Goal: Complete application form: Complete application form

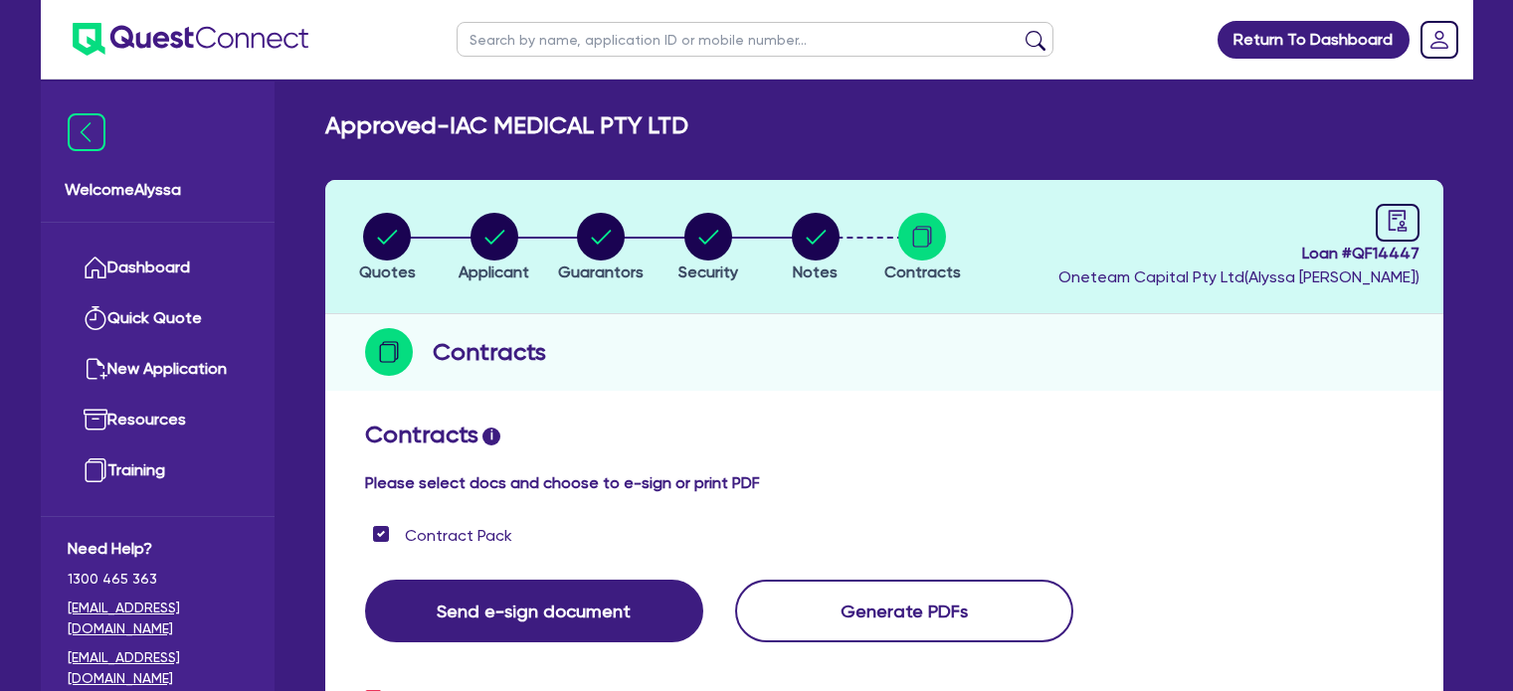
scroll to position [857, 0]
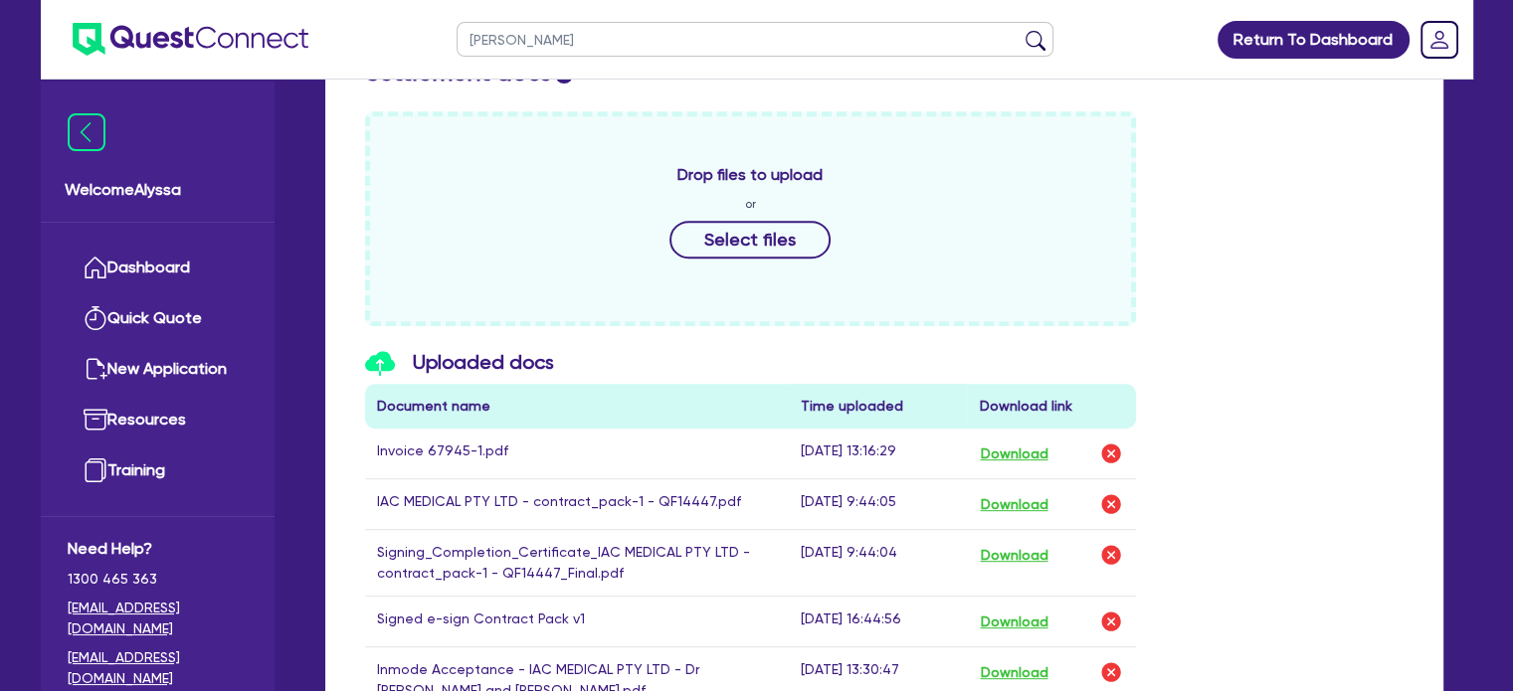
type input "[PERSON_NAME]"
click button "submit" at bounding box center [1035, 44] width 32 height 28
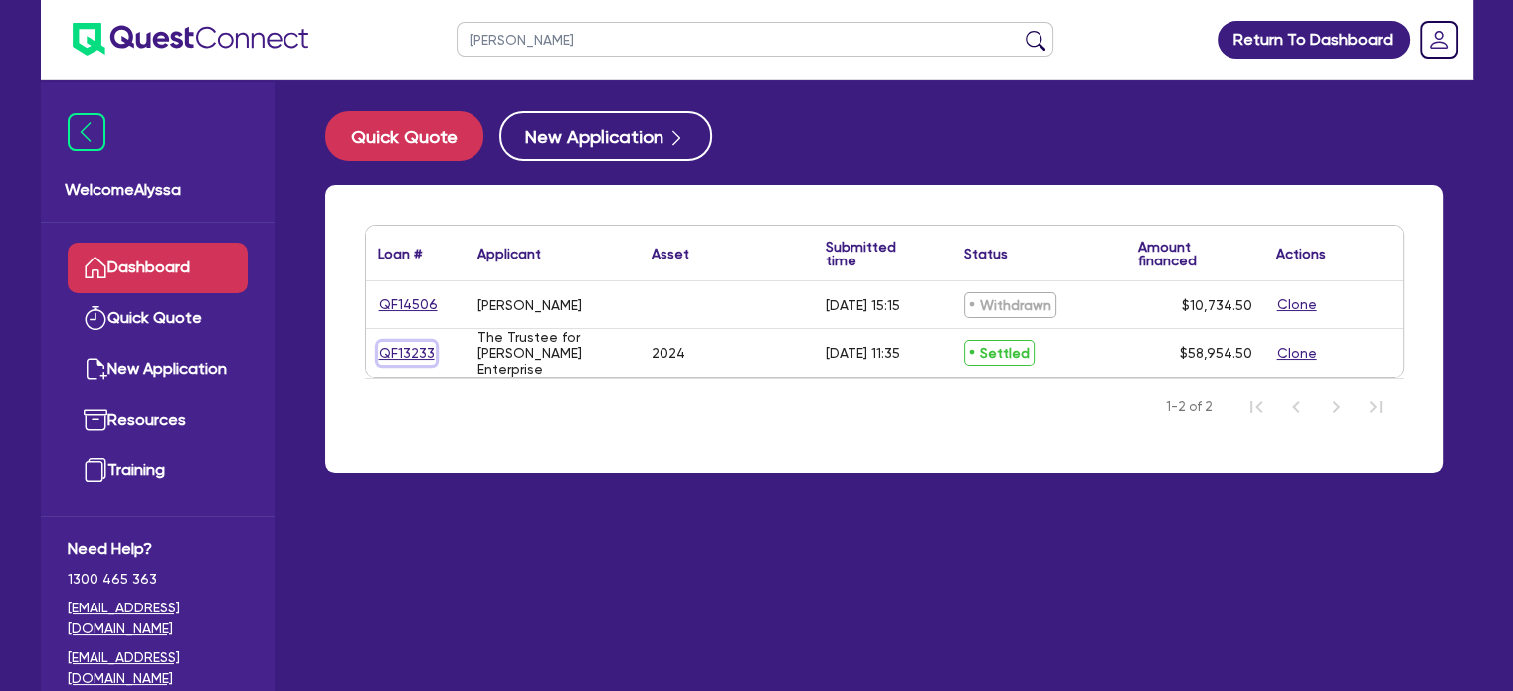
click at [387, 342] on link "QF13233" at bounding box center [407, 353] width 58 height 23
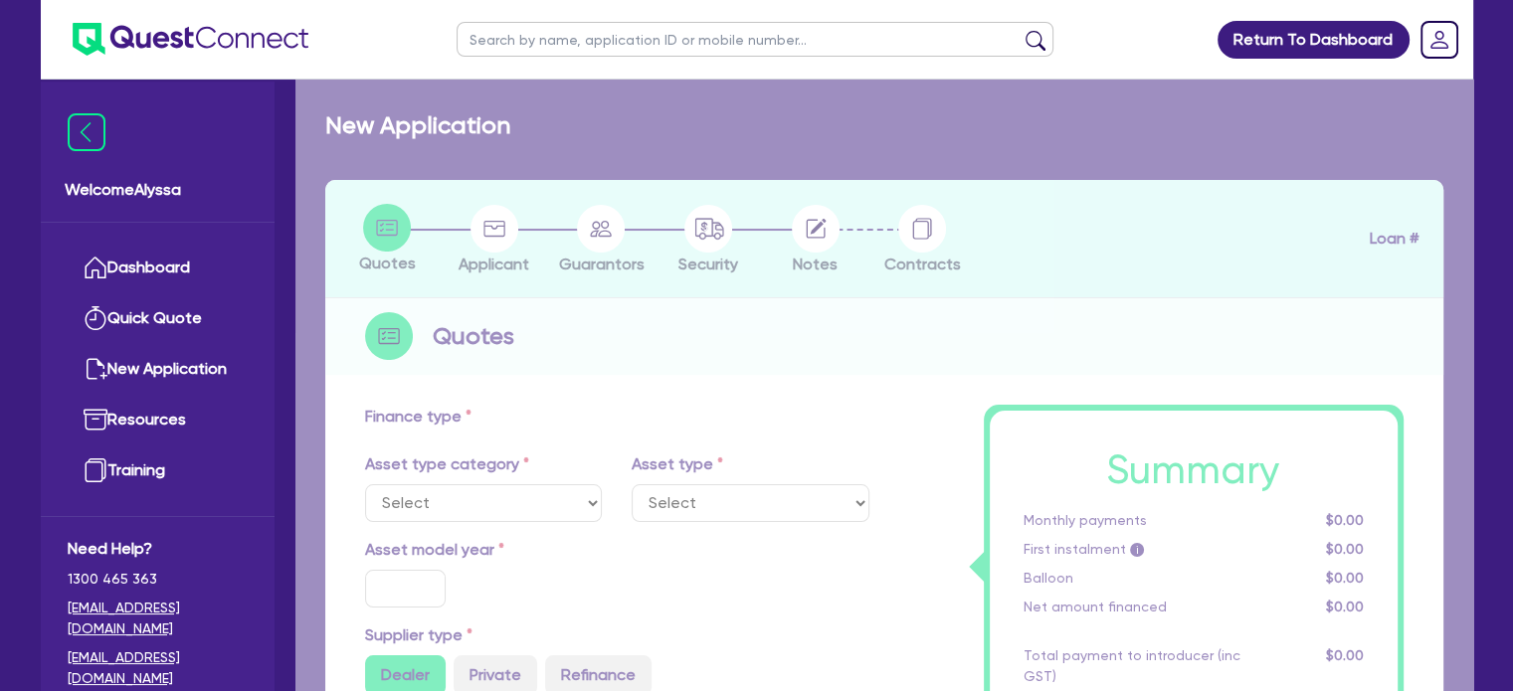
select select "TERTIARY_ASSETS"
type input "2024"
type input "63,800"
type input "6,380"
type input "3.90"
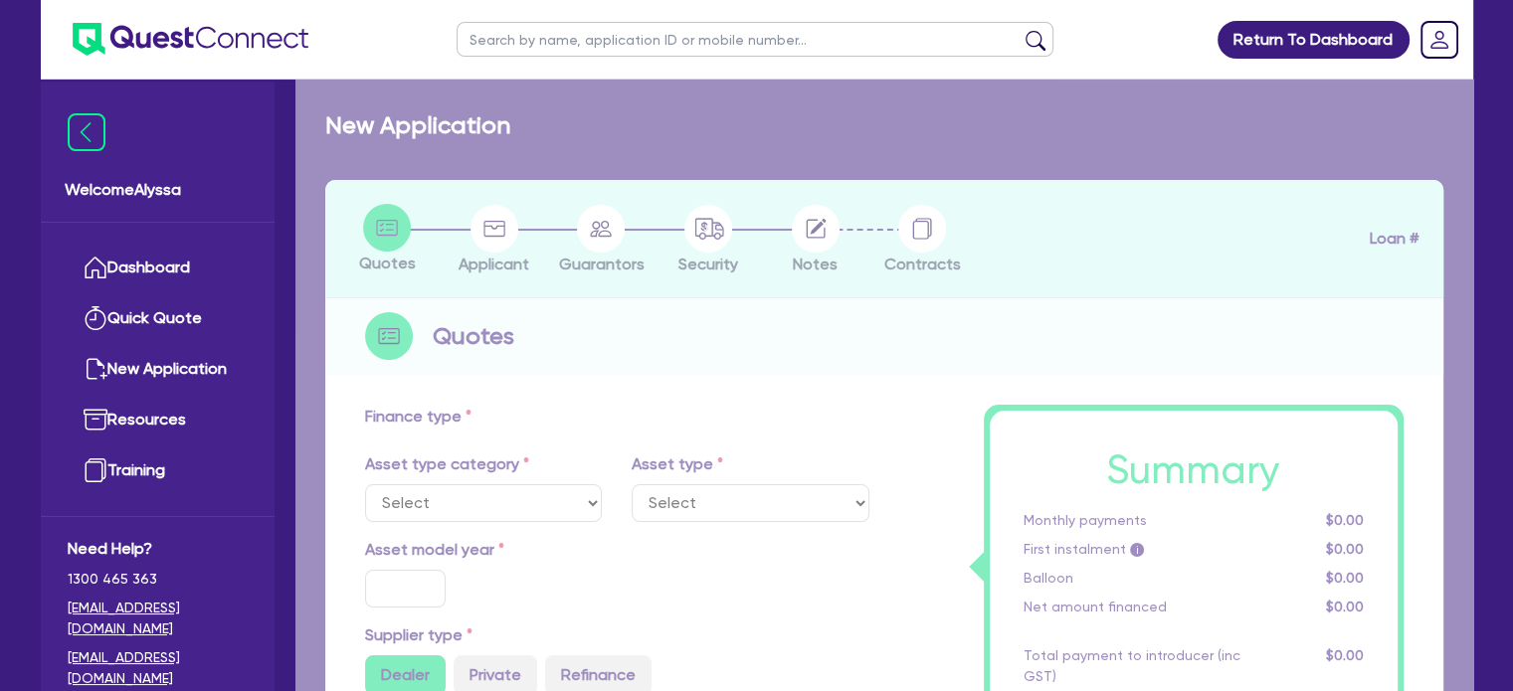
type input "2,296.8"
type input "14.89"
type input "495"
type input "900"
select select "BEAUTY_EQUIPMENT"
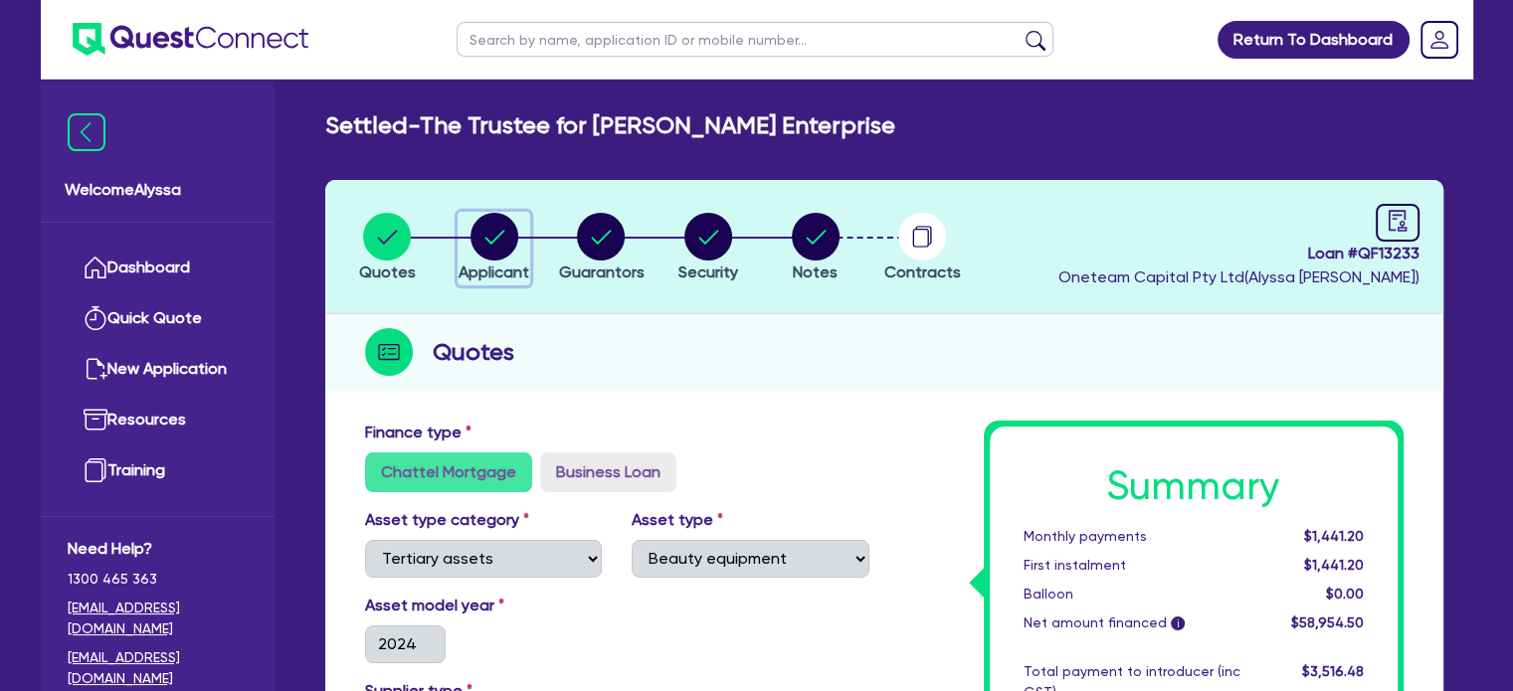
click at [475, 249] on circle "button" at bounding box center [494, 237] width 48 height 48
select select "TRUST"
select select "INDIVIDUAL"
select select "HEALTH_BEAUTY"
select select "HAIR_BEAUTY_SALONS"
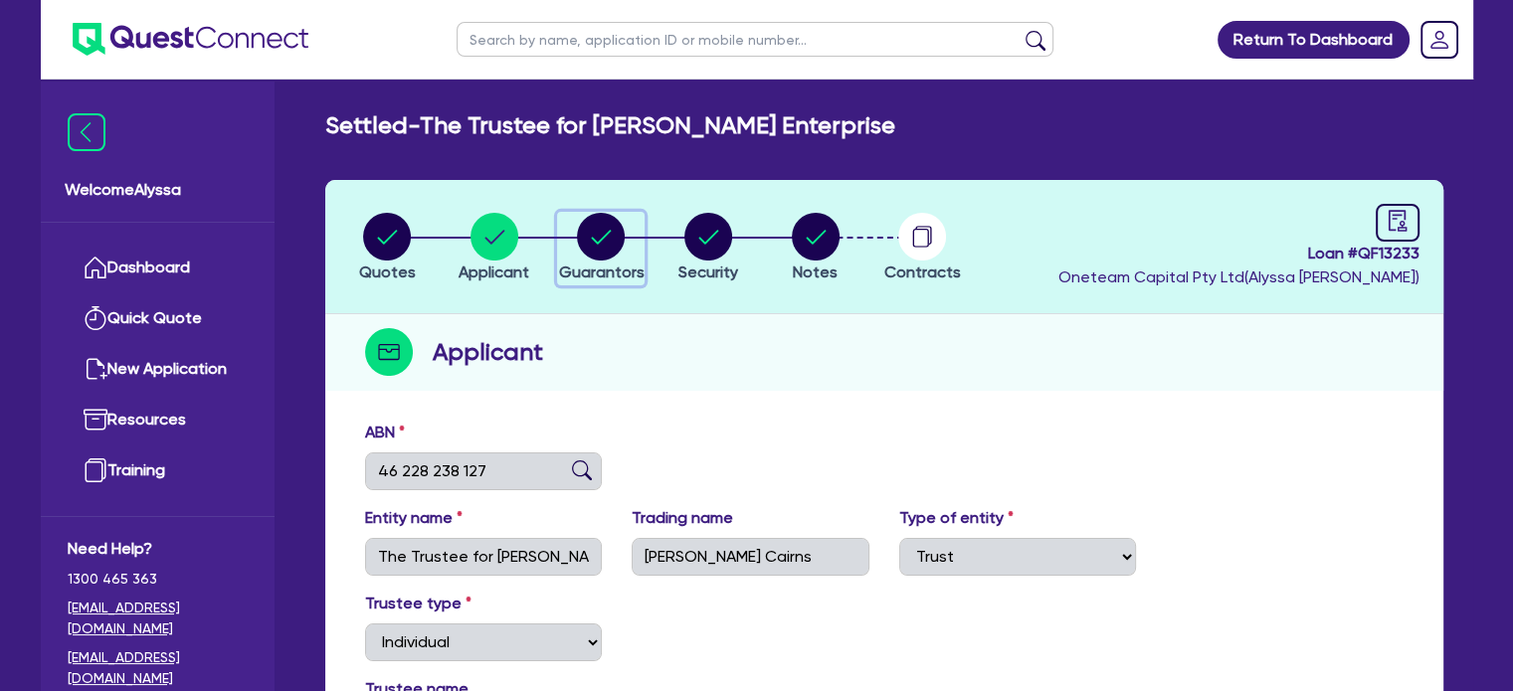
click at [585, 218] on icon "button" at bounding box center [601, 237] width 48 height 48
select select "MISS"
select select "QLD"
select select "DE_FACTO"
select select "VEHICLE"
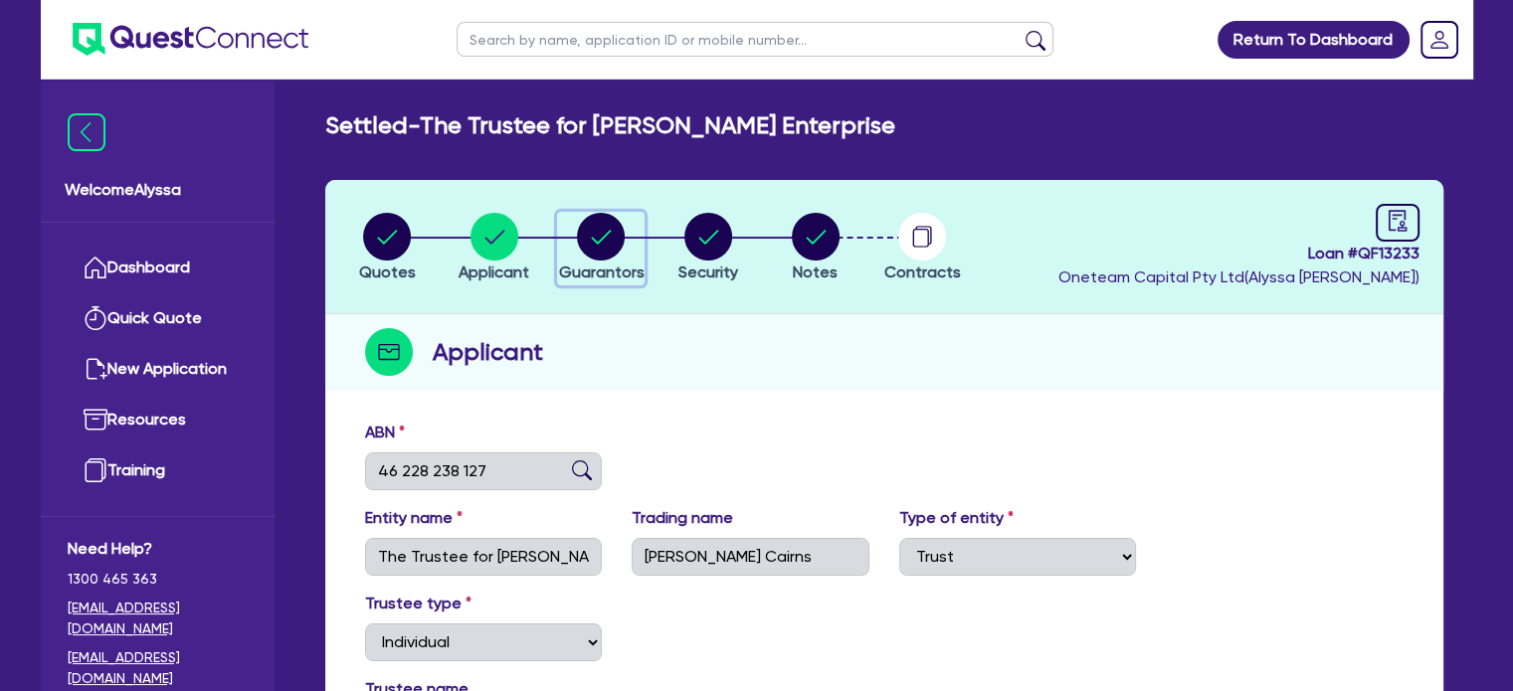
select select "HOUSEHOLD_PERSONAL"
select select "CASH"
select select "EQUIPMENT_LOAN"
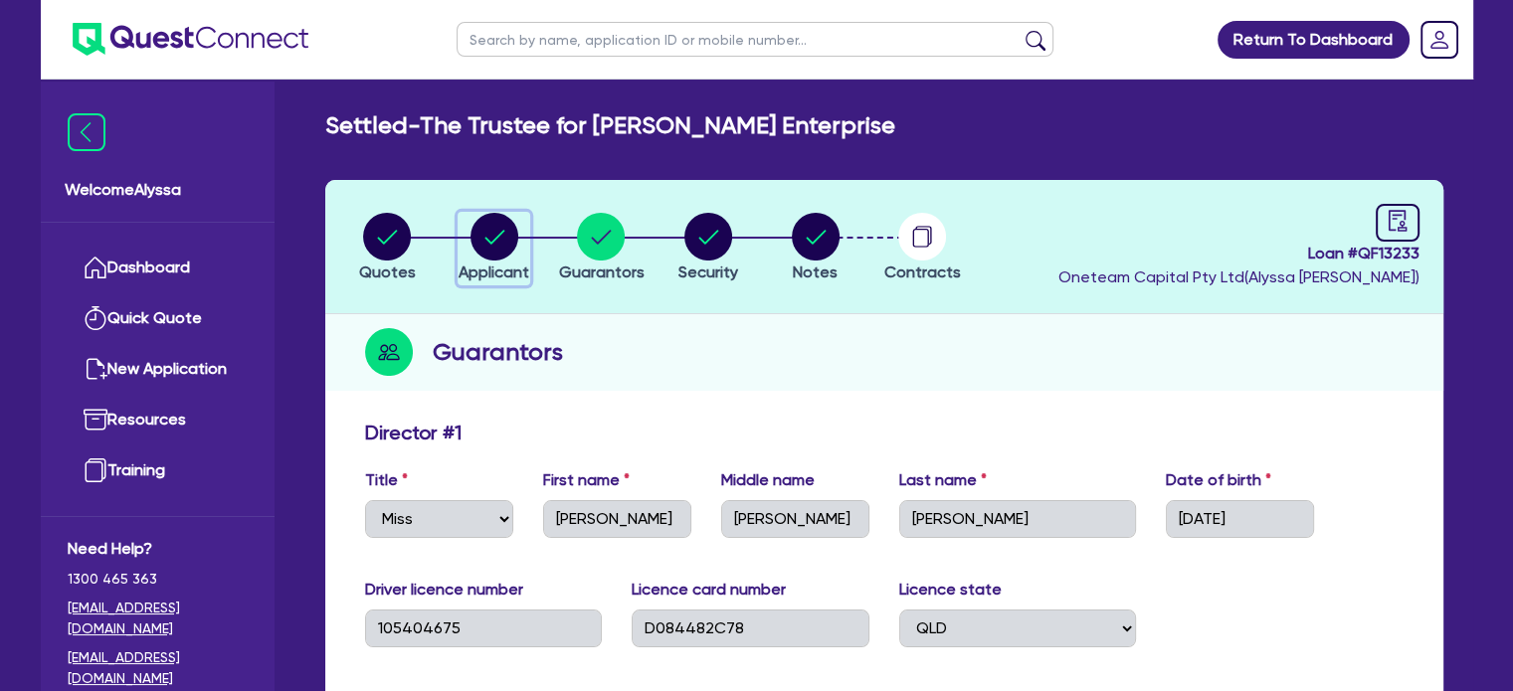
click at [470, 248] on icon "button" at bounding box center [494, 237] width 48 height 48
select select "TRUST"
select select "INDIVIDUAL"
select select "HEALTH_BEAUTY"
select select "HAIR_BEAUTY_SALONS"
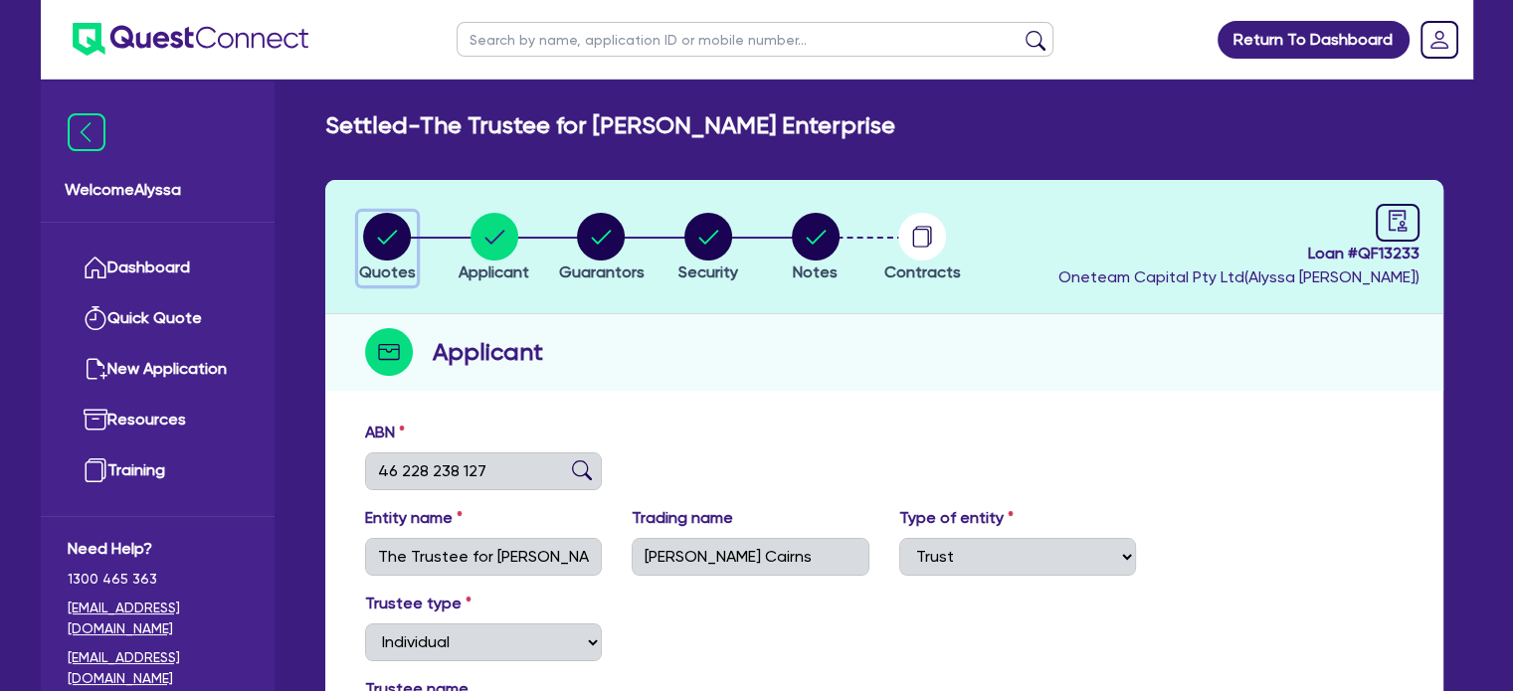
click at [399, 227] on circle "button" at bounding box center [387, 237] width 48 height 48
select select "TERTIARY_ASSETS"
select select "BEAUTY_EQUIPMENT"
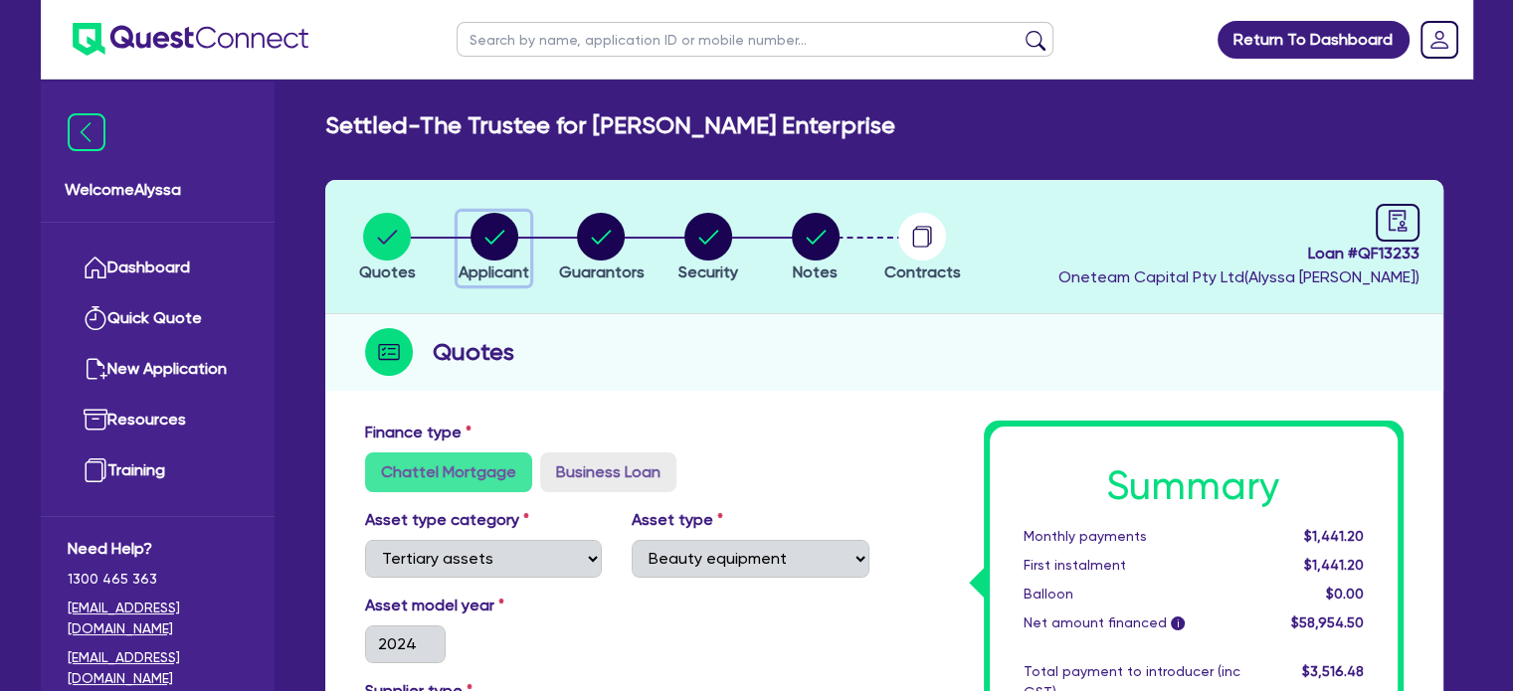
click at [483, 249] on circle "button" at bounding box center [494, 237] width 48 height 48
select select "TRUST"
select select "INDIVIDUAL"
select select "HEALTH_BEAUTY"
select select "HAIR_BEAUTY_SALONS"
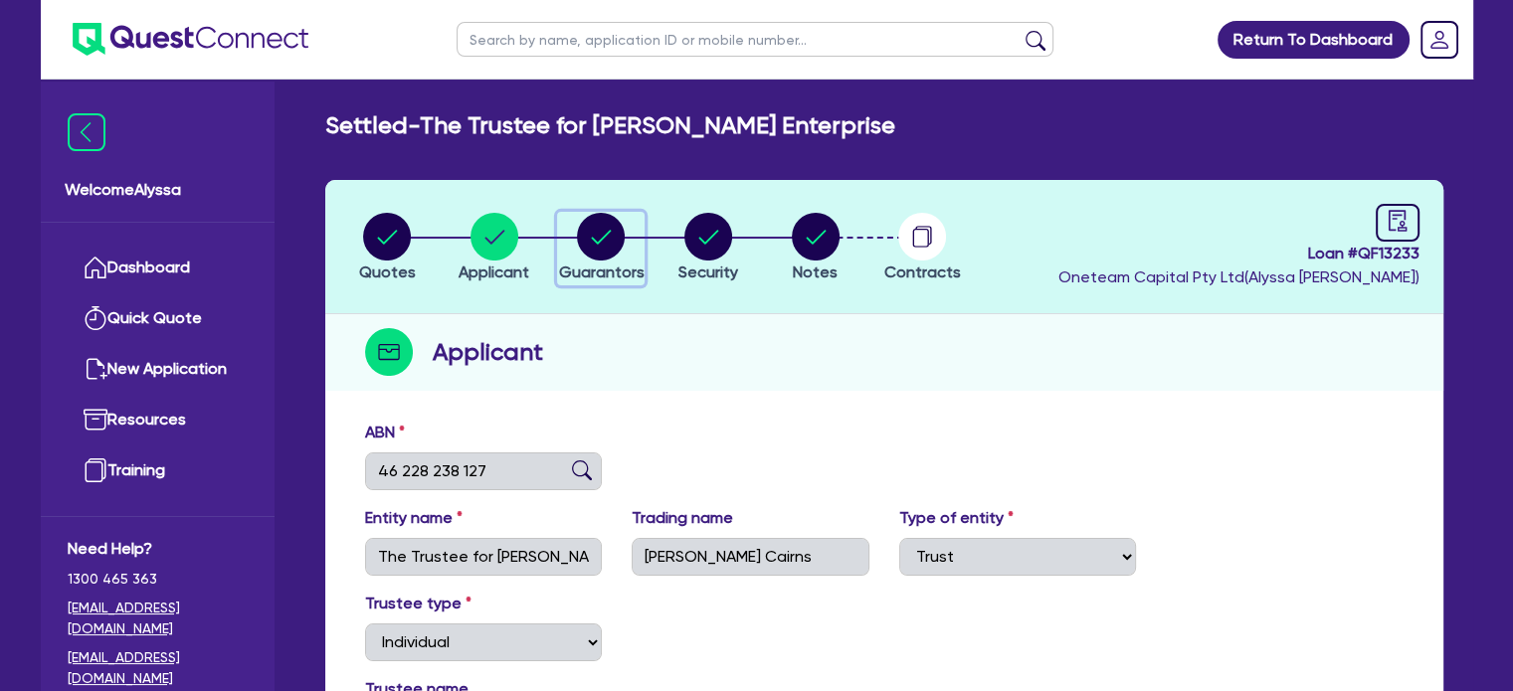
click at [598, 238] on circle "button" at bounding box center [601, 237] width 48 height 48
select select "MISS"
select select "QLD"
select select "DE_FACTO"
select select "VEHICLE"
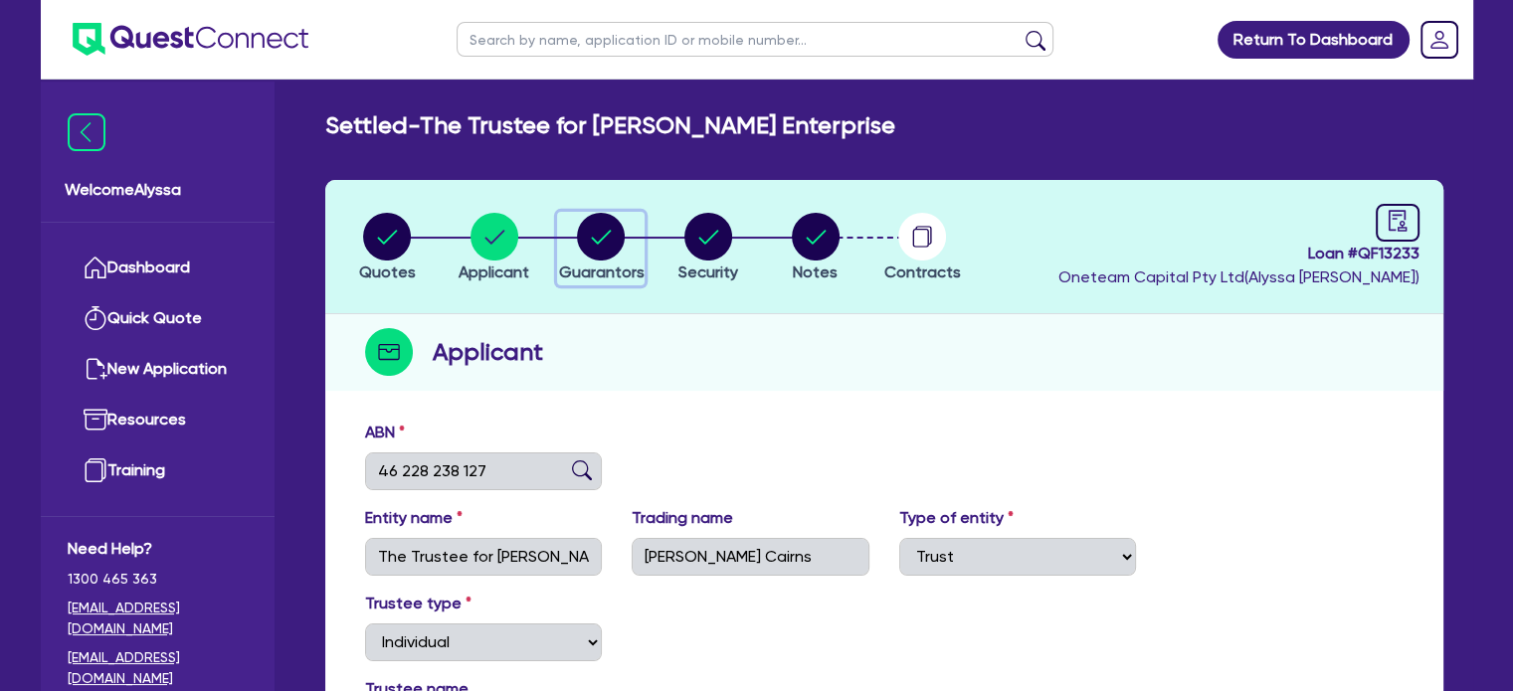
select select "HOUSEHOLD_PERSONAL"
select select "CASH"
select select "EQUIPMENT_LOAN"
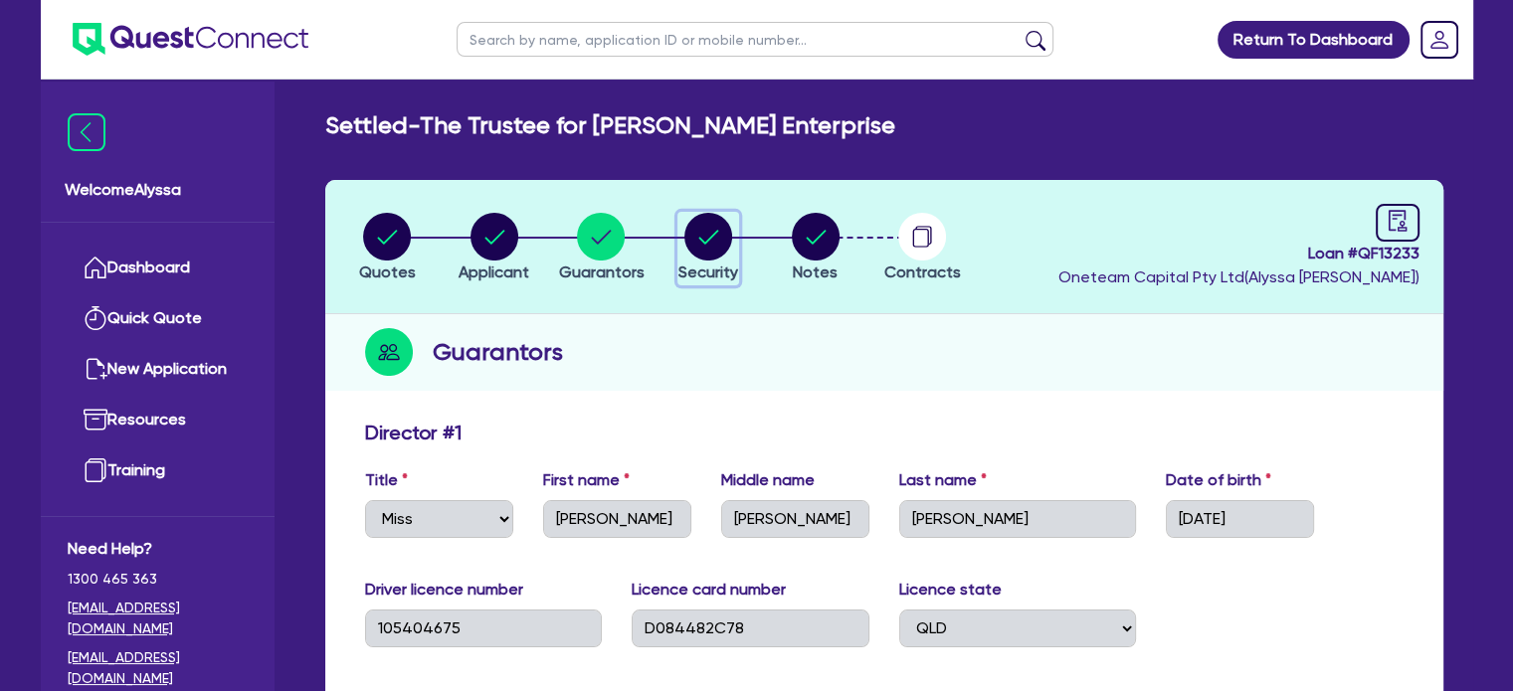
click at [689, 252] on icon "button" at bounding box center [708, 237] width 48 height 48
select select "TERTIARY_ASSETS"
select select "BEAUTY_EQUIPMENT"
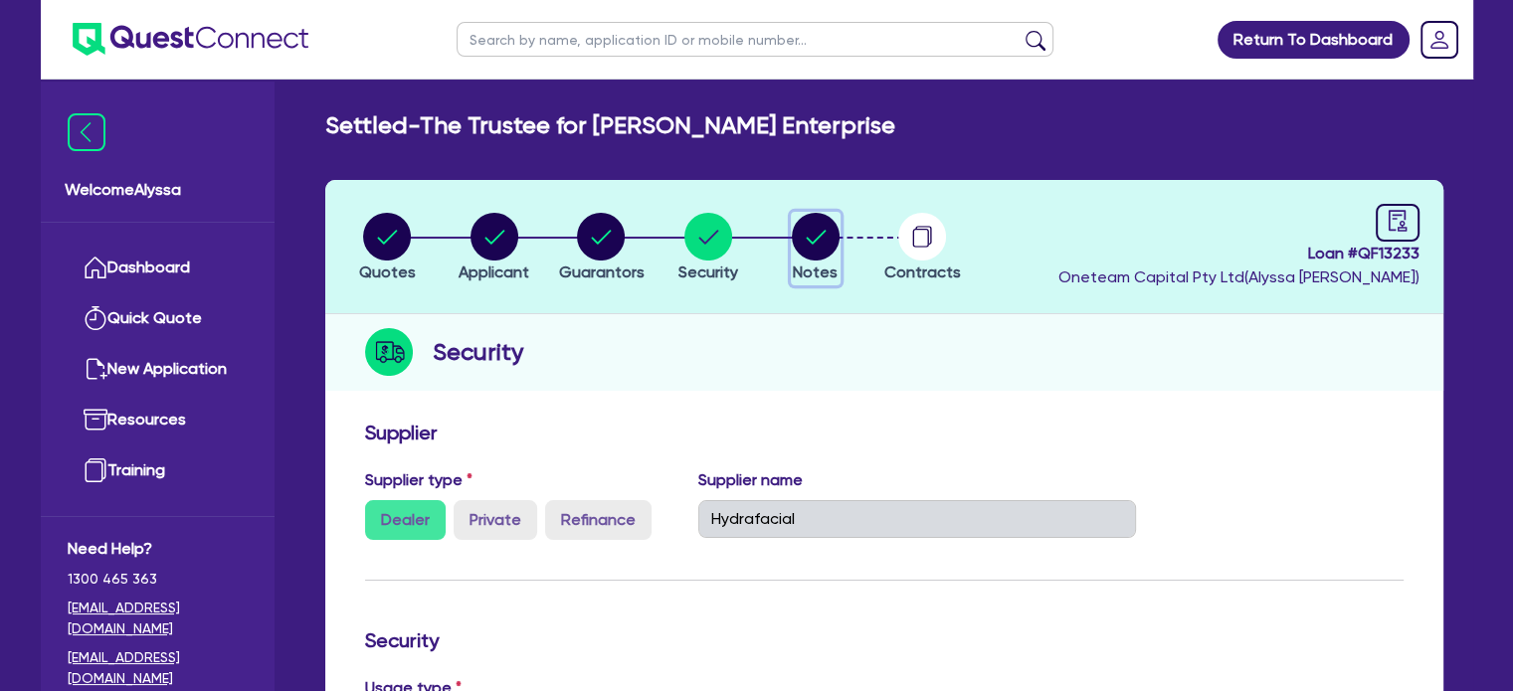
click at [795, 234] on circle "button" at bounding box center [816, 237] width 48 height 48
select select "Other"
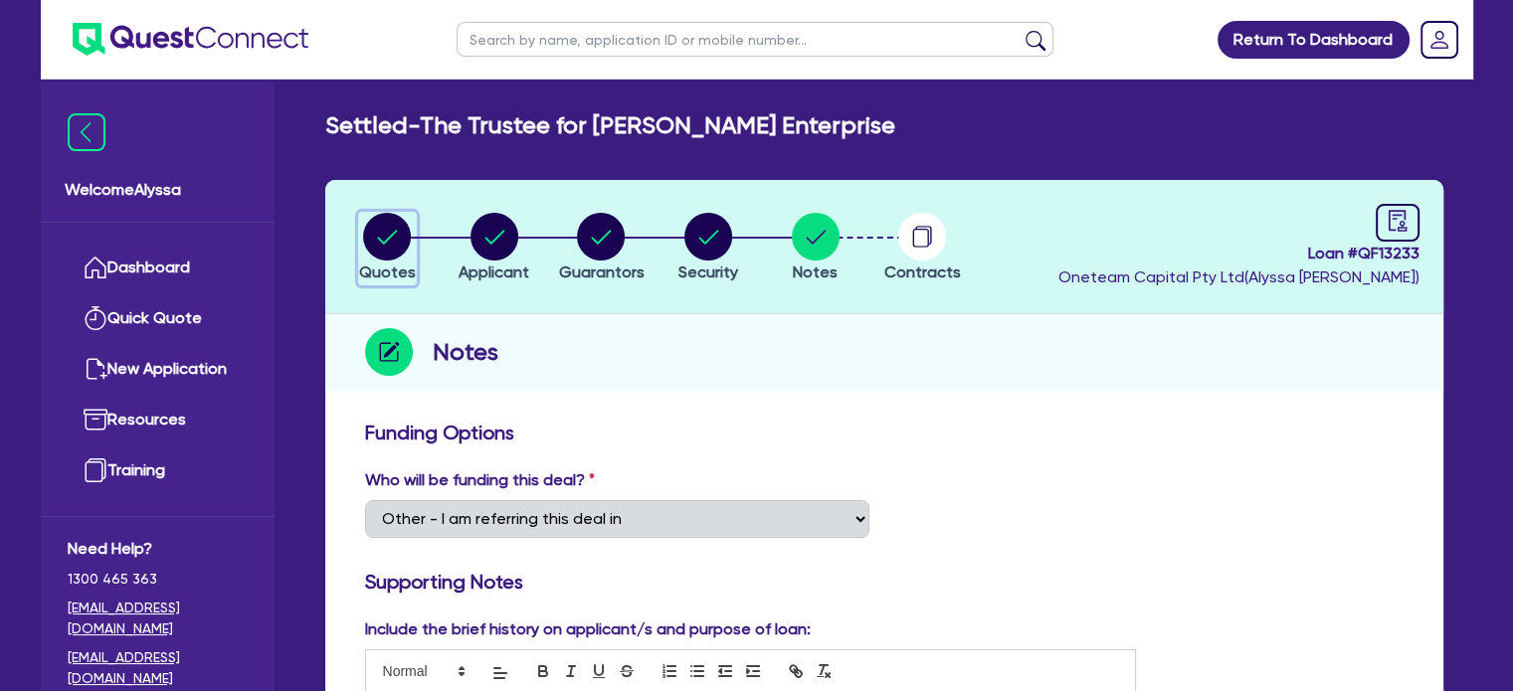
click at [386, 220] on circle "button" at bounding box center [387, 237] width 48 height 48
select select "TERTIARY_ASSETS"
select select "BEAUTY_EQUIPMENT"
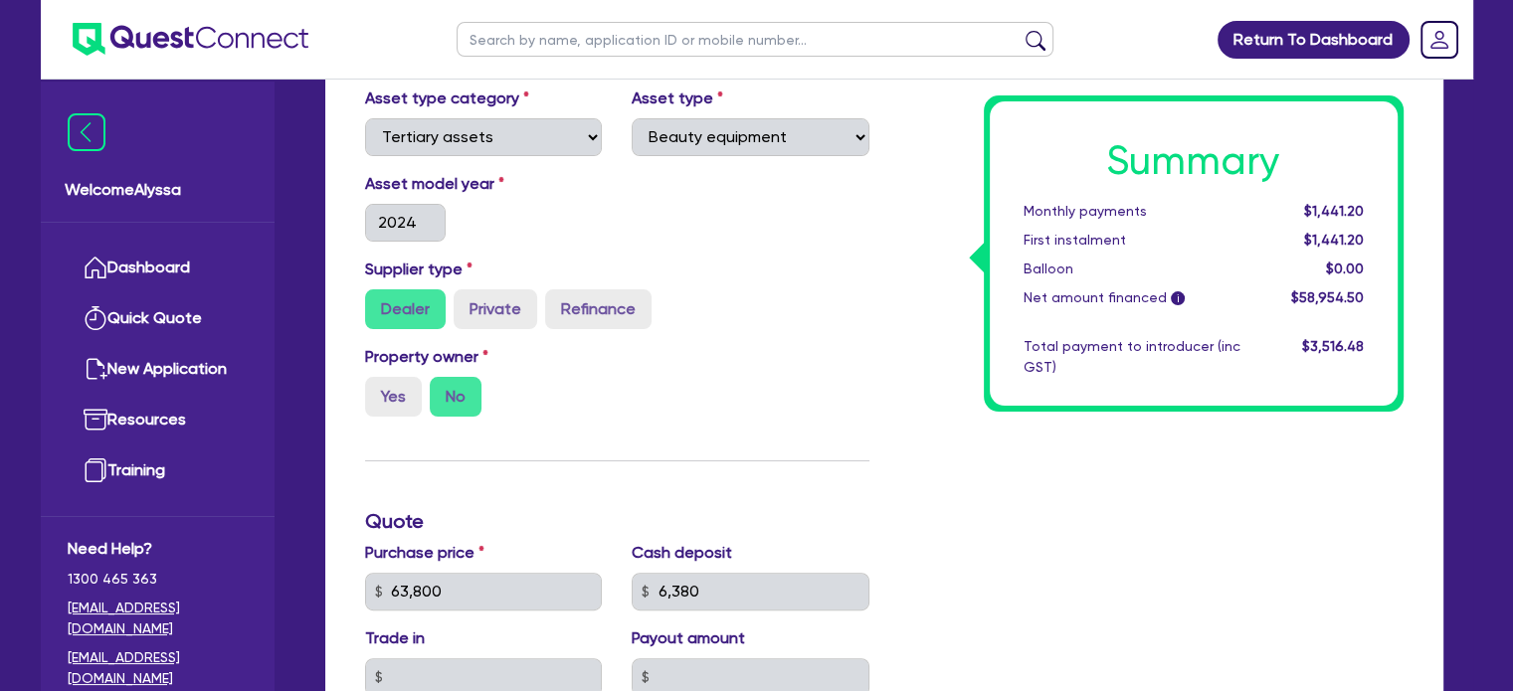
scroll to position [421, 0]
click at [382, 590] on div "63,800" at bounding box center [484, 593] width 238 height 38
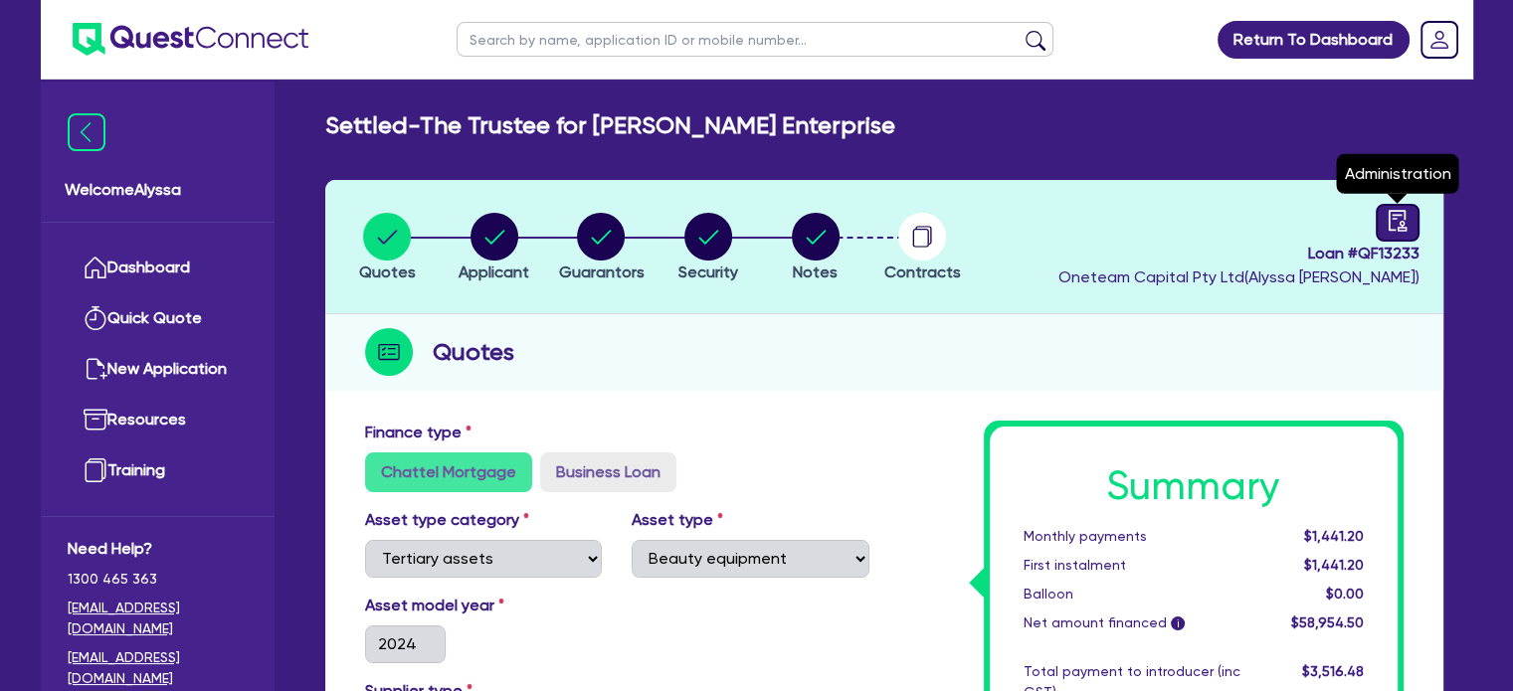
click at [1397, 205] on link at bounding box center [1397, 223] width 44 height 38
select select "SETTLED"
select select "Resimac"
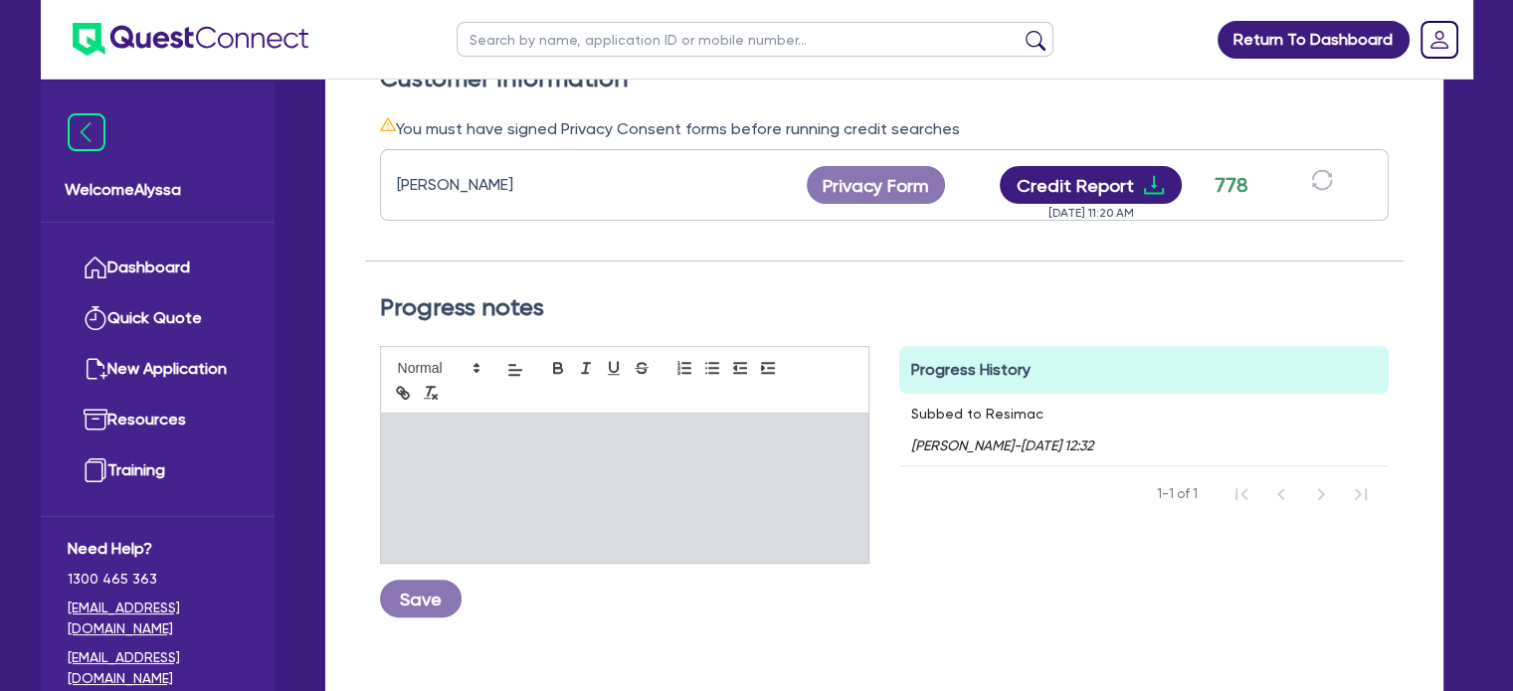
scroll to position [612, 0]
drag, startPoint x: 1181, startPoint y: 324, endPoint x: 1195, endPoint y: 195, distance: 130.0
click at [1195, 195] on div "Status and Lender Status Select Quoted Drafted: New Drafted: Amended Submitted:…" at bounding box center [884, 237] width 1038 height 857
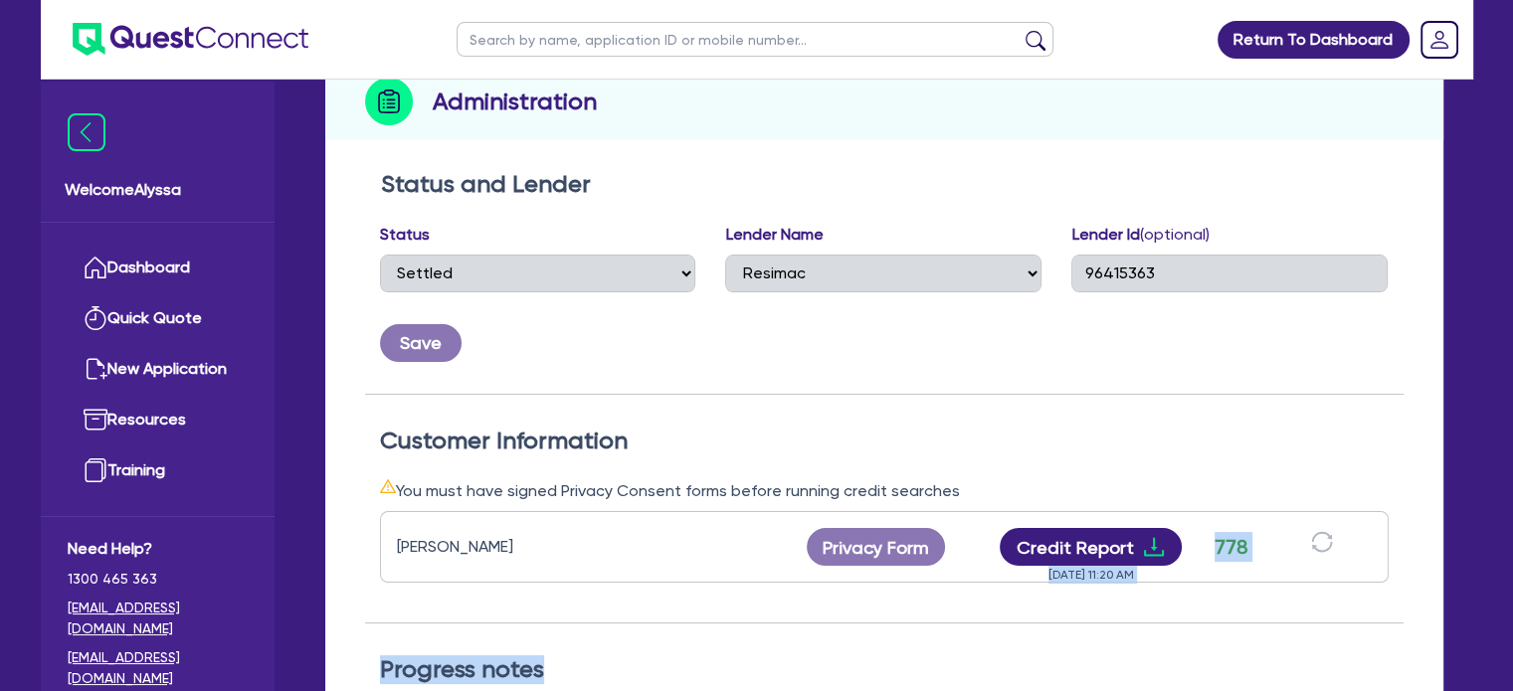
scroll to position [0, 0]
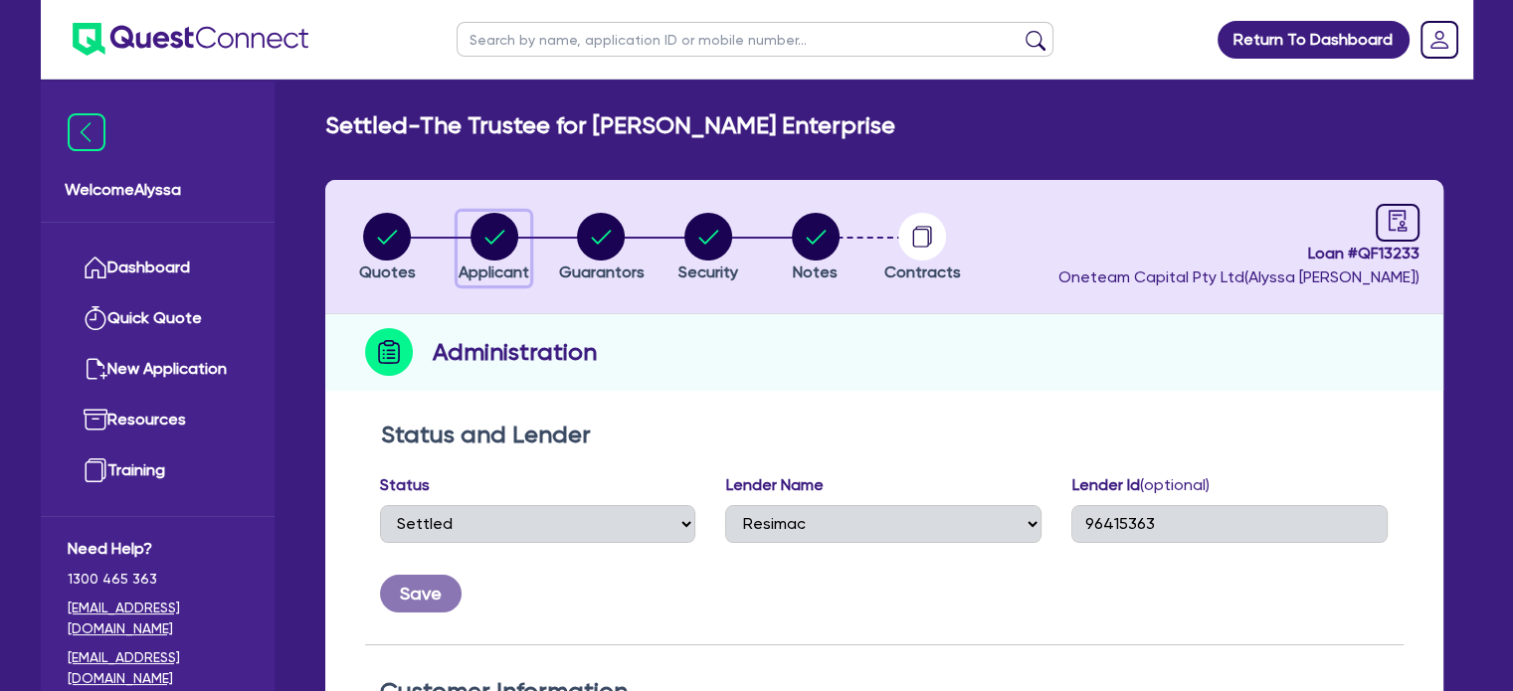
click at [485, 219] on circle "button" at bounding box center [494, 237] width 48 height 48
select select "TRUST"
select select "INDIVIDUAL"
select select "HEALTH_BEAUTY"
select select "HAIR_BEAUTY_SALONS"
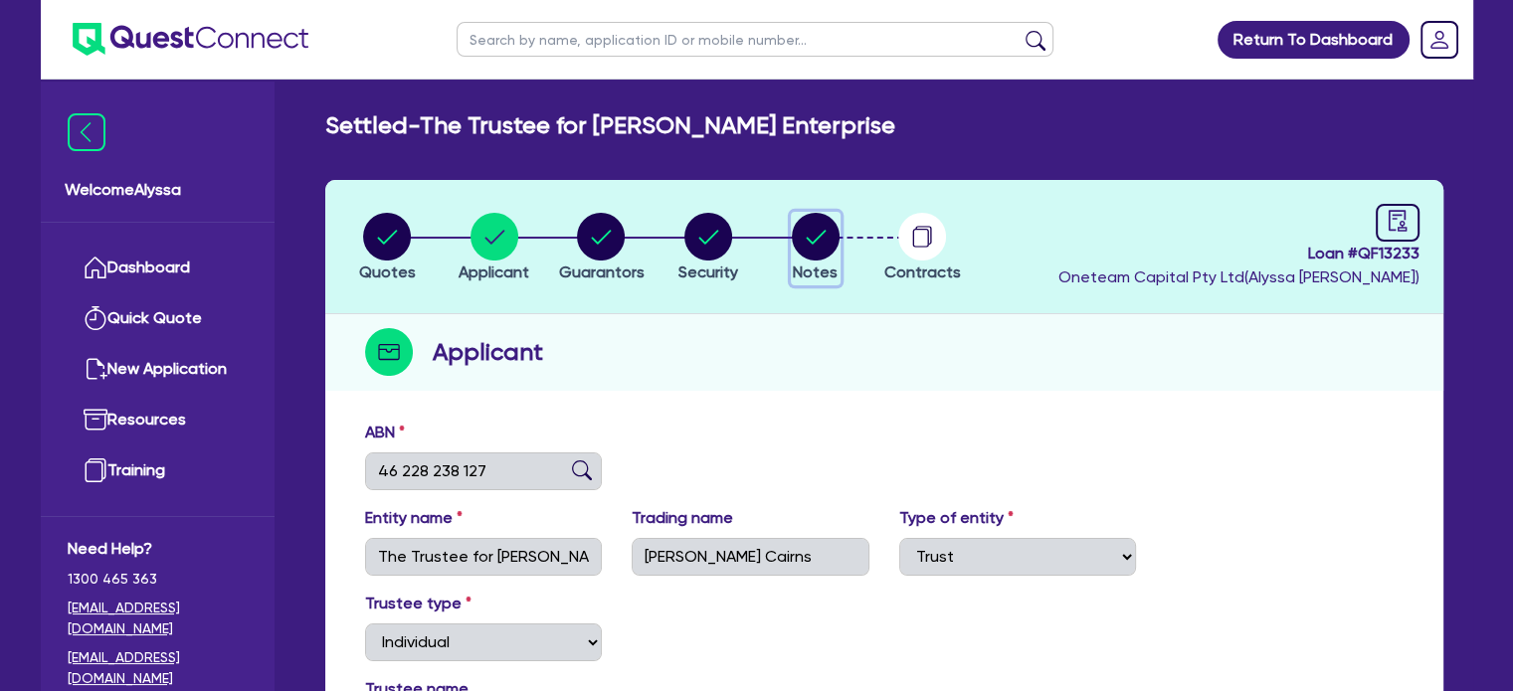
click at [809, 231] on circle "button" at bounding box center [816, 237] width 48 height 48
select select "Other"
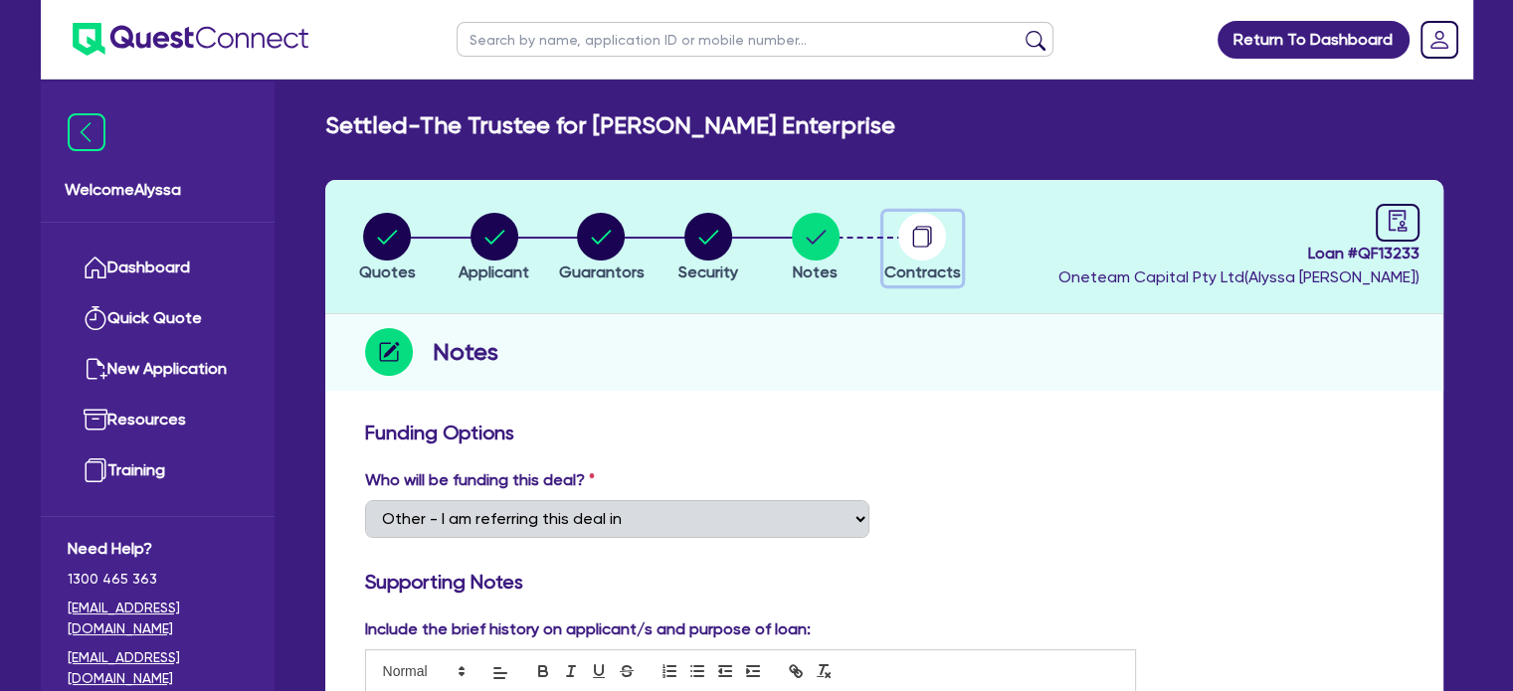
click at [923, 236] on circle "button" at bounding box center [922, 237] width 48 height 48
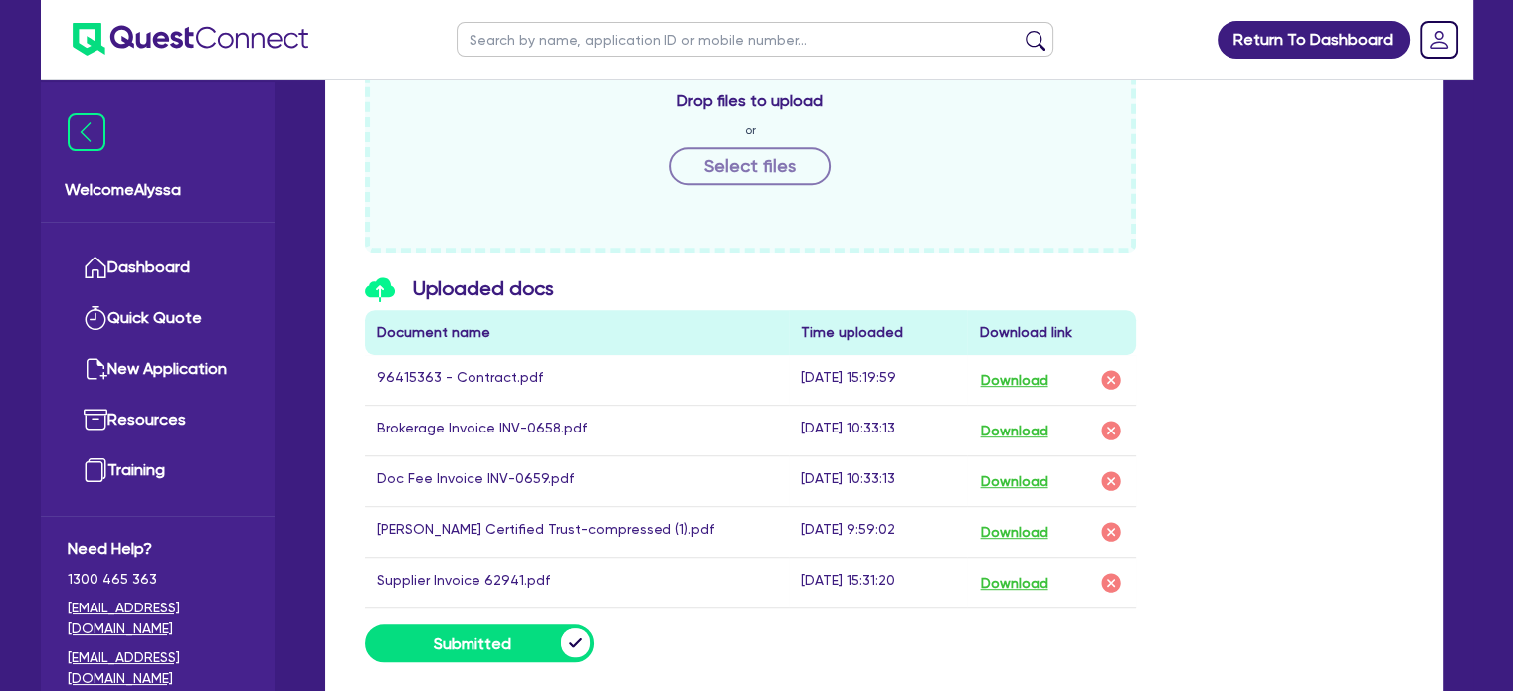
scroll to position [970, 0]
